Goal: Task Accomplishment & Management: Use online tool/utility

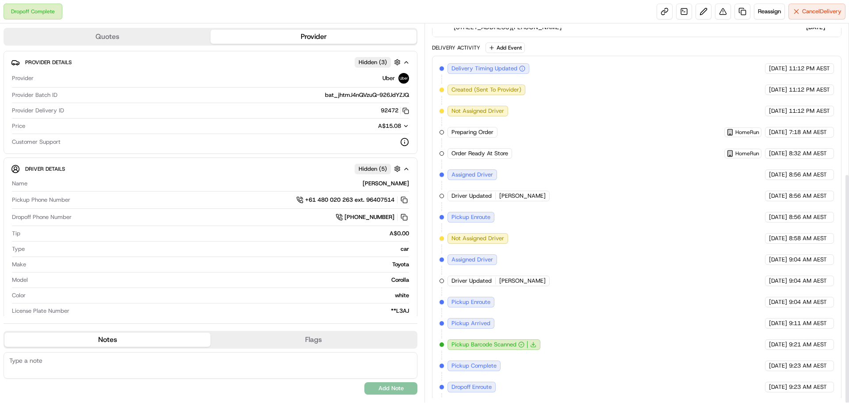
scroll to position [246, 0]
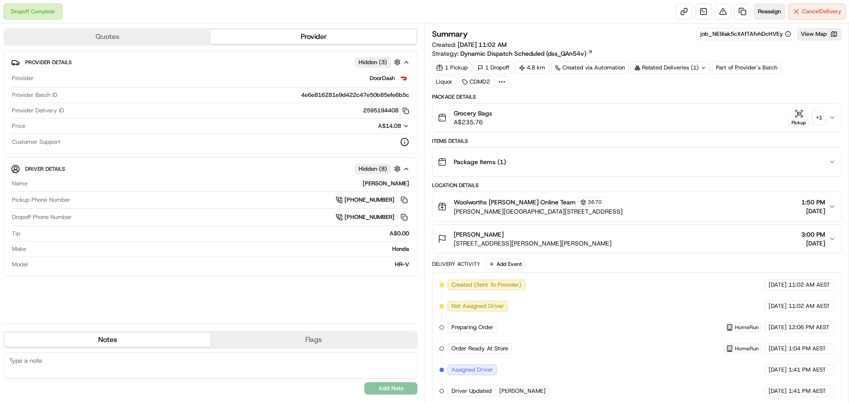
click at [764, 10] on span "Reassign" at bounding box center [769, 12] width 23 height 8
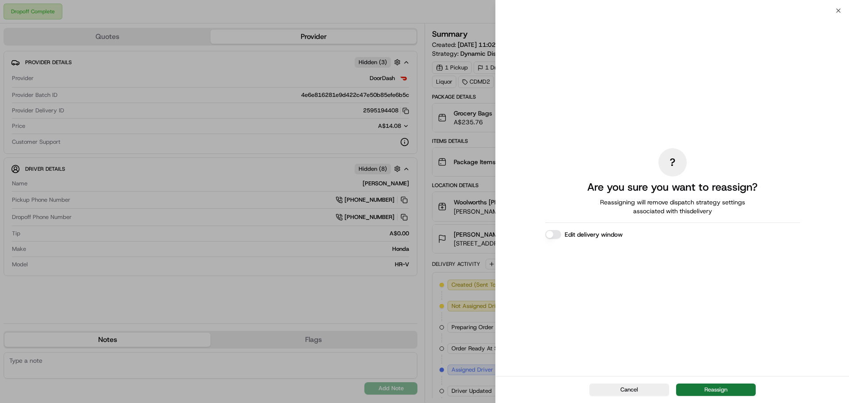
click at [722, 393] on button "Reassign" at bounding box center [716, 389] width 80 height 12
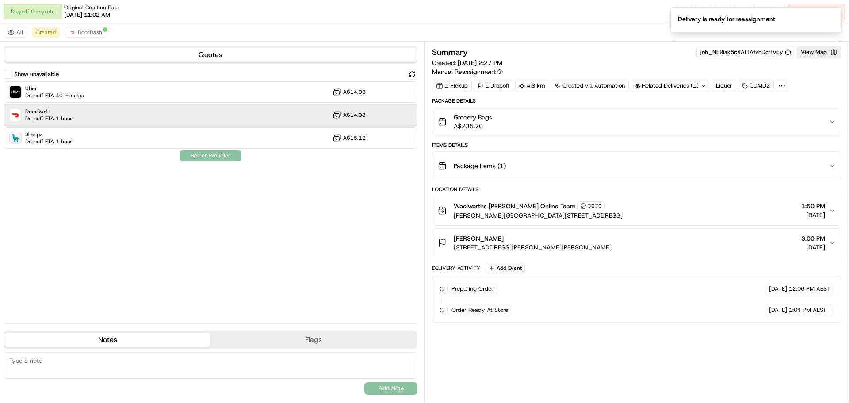
click at [276, 116] on div "DoorDash Dropoff ETA 1 hour A$14.08" at bounding box center [211, 114] width 414 height 21
click at [212, 153] on button "Assign Provider" at bounding box center [210, 155] width 63 height 11
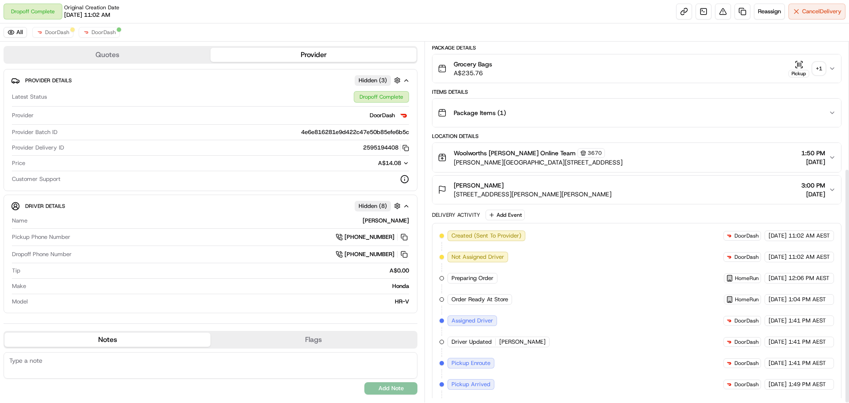
scroll to position [194, 0]
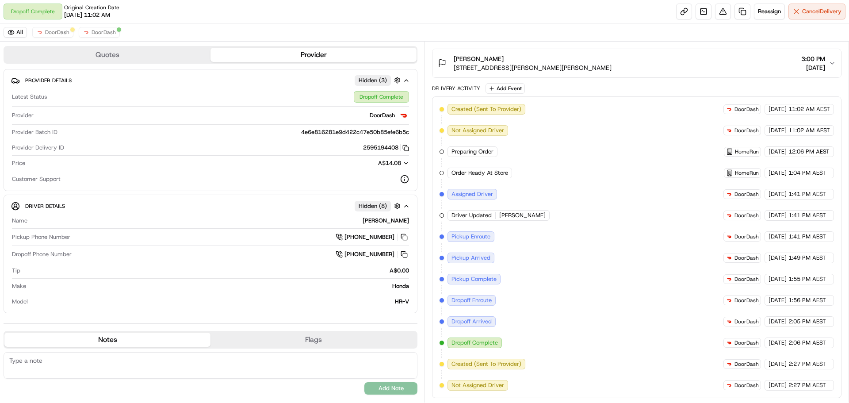
click at [499, 385] on span "Not Assigned Driver" at bounding box center [478, 385] width 53 height 8
click at [63, 30] on span "DoorDash" at bounding box center [57, 32] width 24 height 7
